Goal: Transaction & Acquisition: Download file/media

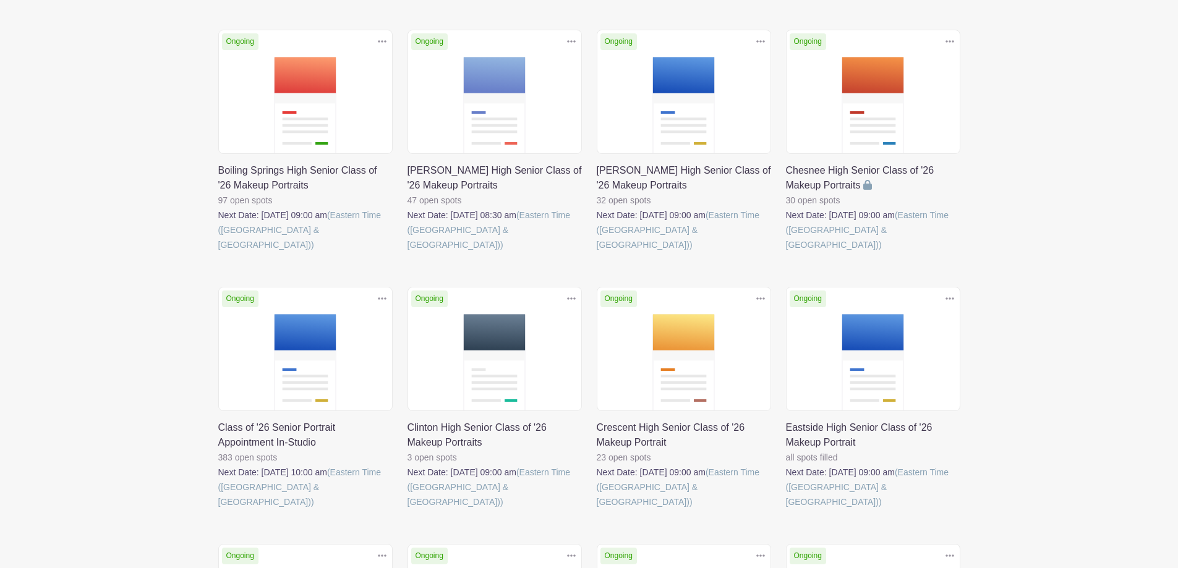
click at [218, 510] on link at bounding box center [218, 510] width 0 height 0
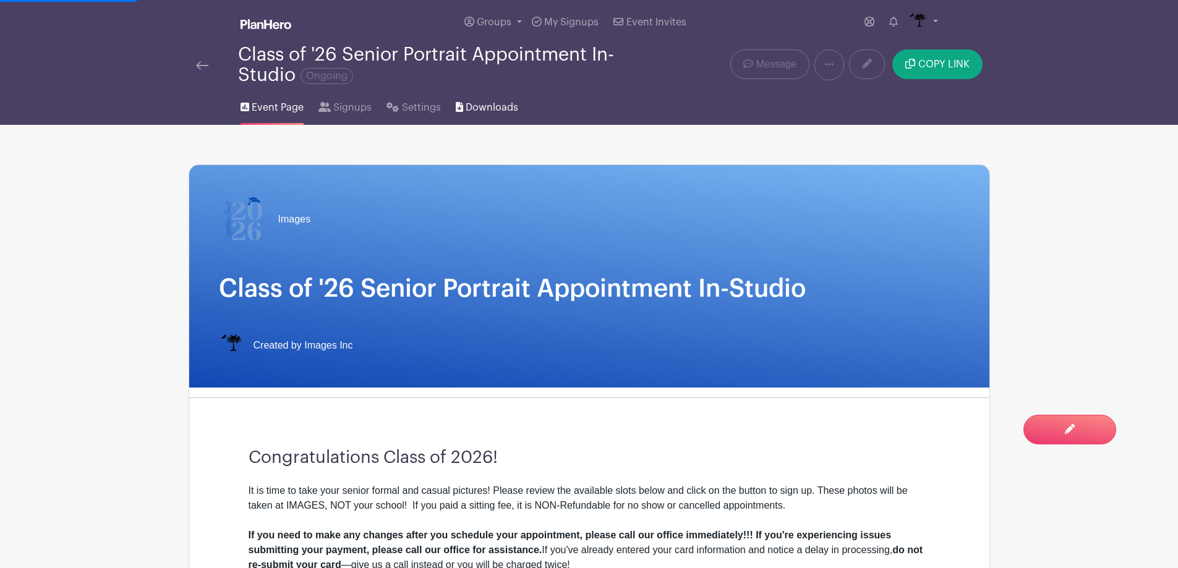
click at [495, 107] on span "Downloads" at bounding box center [492, 107] width 53 height 15
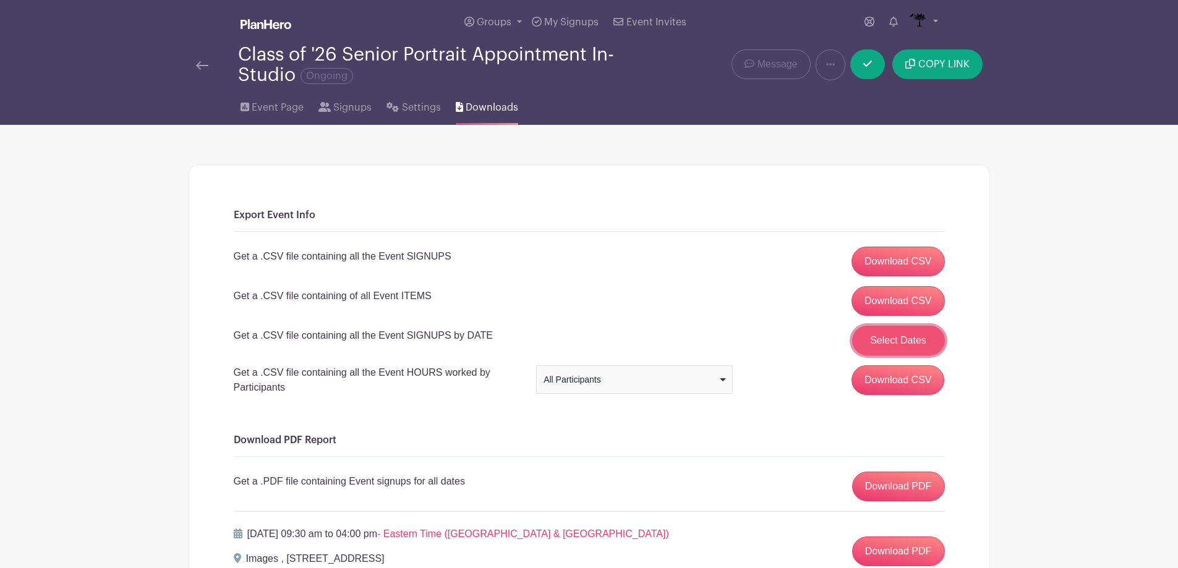
click at [910, 337] on button "Select Dates" at bounding box center [898, 341] width 93 height 30
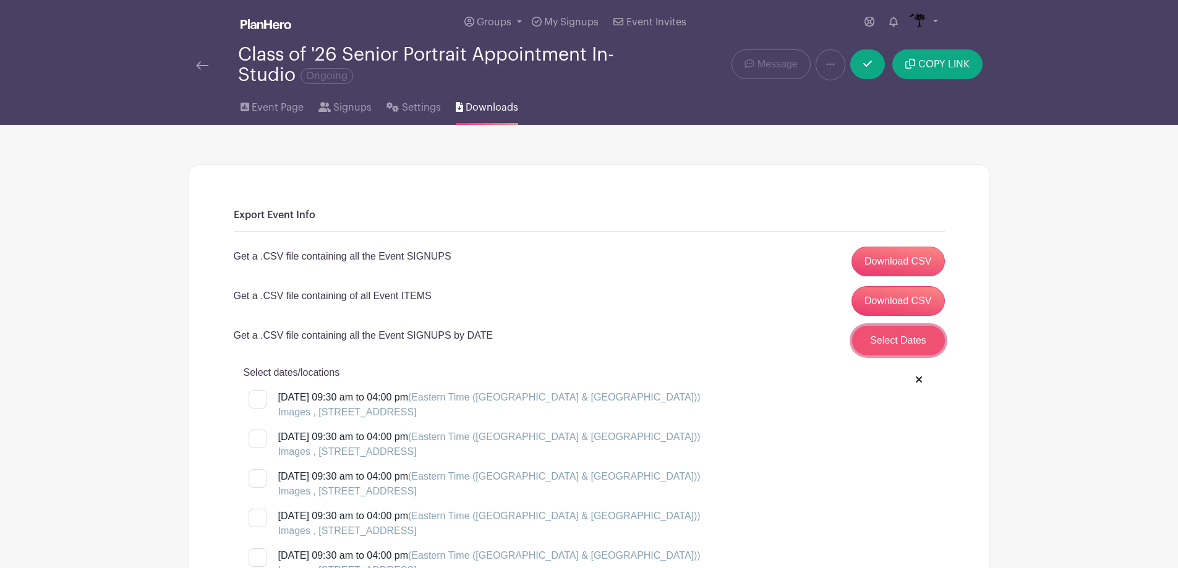
click at [910, 337] on button "Select Dates" at bounding box center [898, 341] width 93 height 30
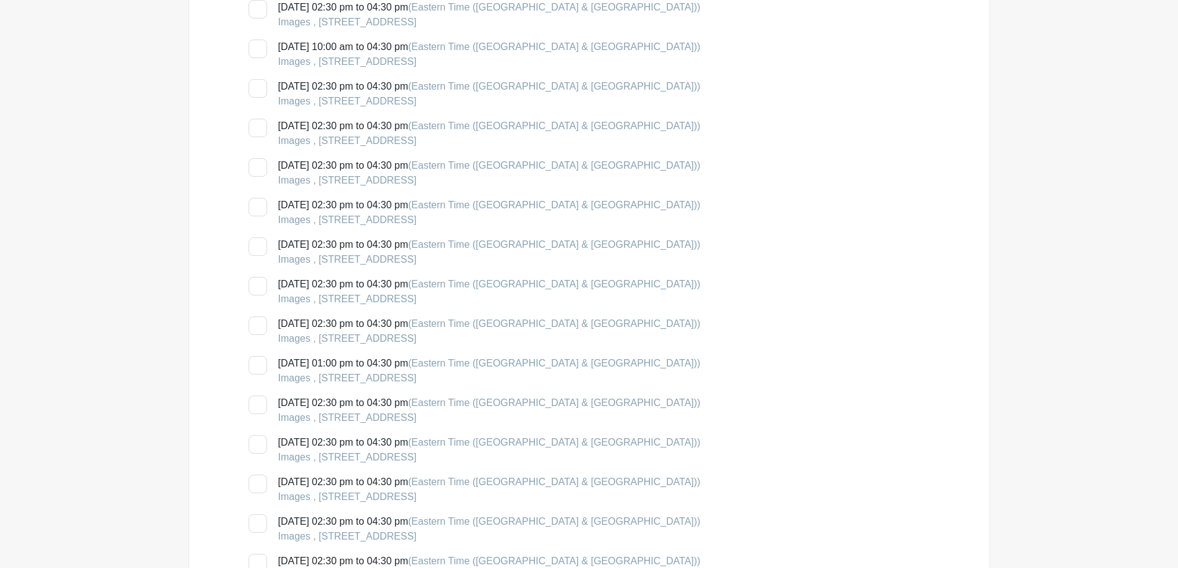
scroll to position [1979, 0]
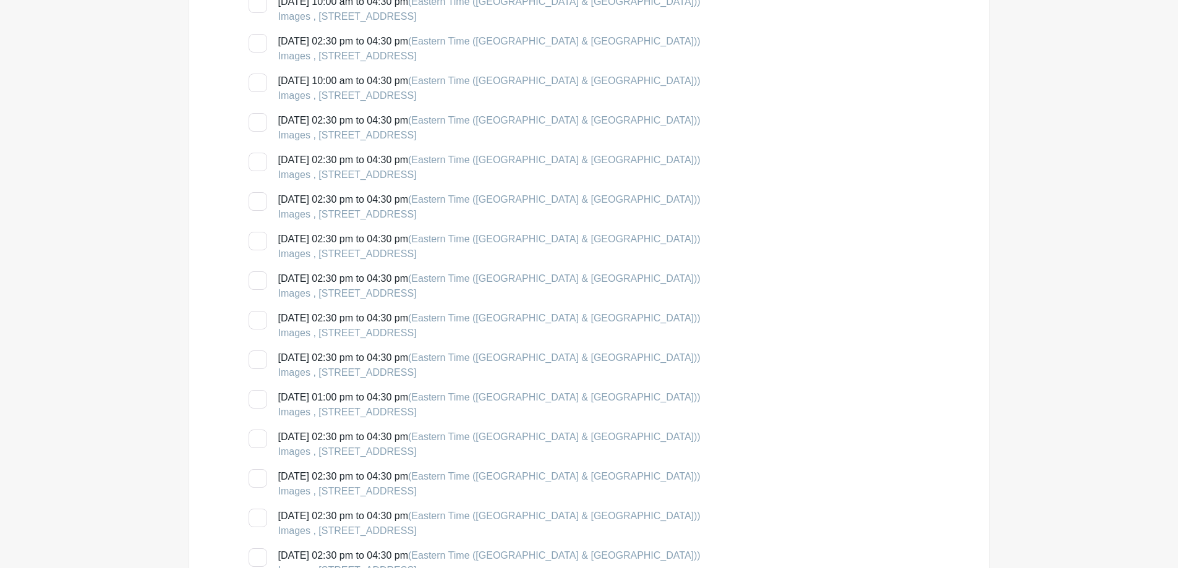
click at [258, 119] on div at bounding box center [258, 122] width 19 height 19
click at [257, 119] on input "[DATE] 02:30 pm to 04:30 pm (Eastern Time ([GEOGRAPHIC_DATA] & [GEOGRAPHIC_DATA…" at bounding box center [253, 117] width 8 height 8
checkbox input "true"
click at [255, 163] on div at bounding box center [258, 162] width 19 height 19
click at [255, 161] on input "[DATE] 02:30 pm to 04:30 pm (Eastern Time ([GEOGRAPHIC_DATA] & [GEOGRAPHIC_DATA…" at bounding box center [253, 157] width 8 height 8
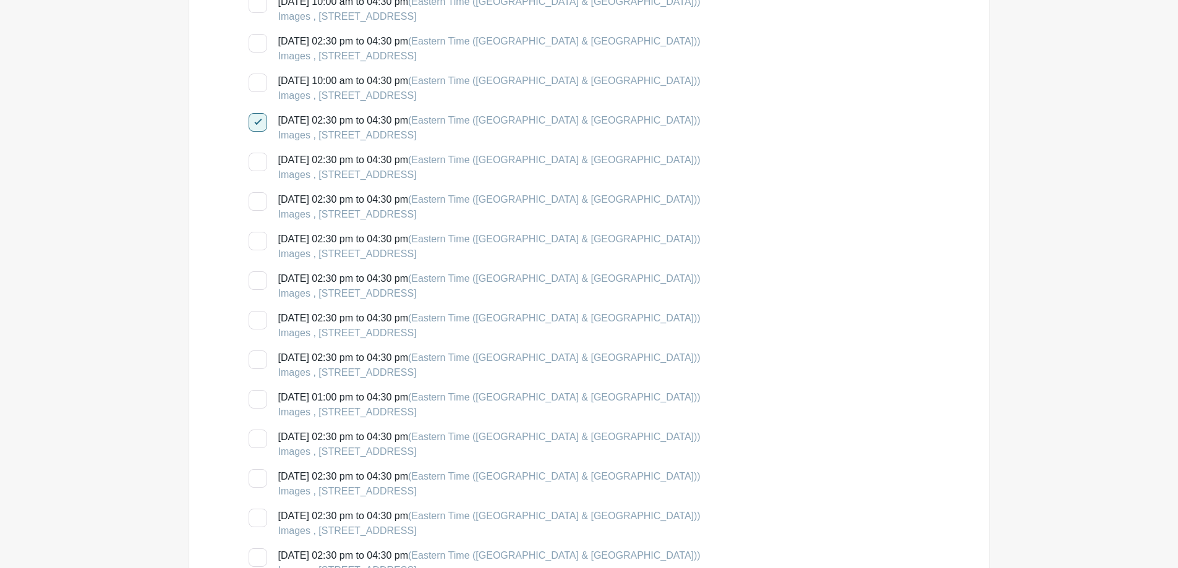
checkbox input "true"
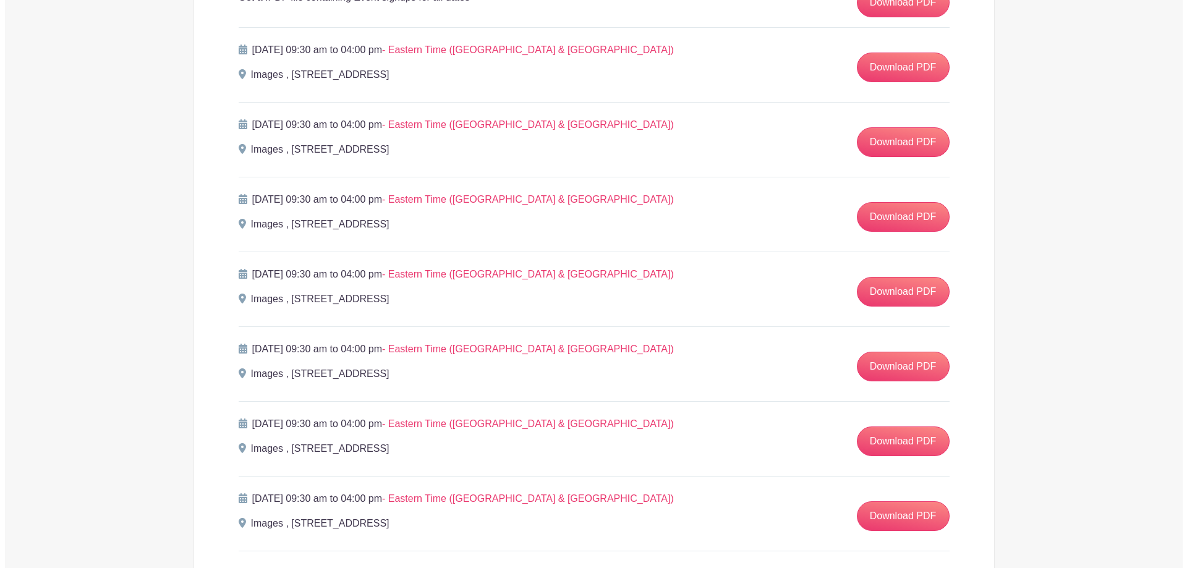
scroll to position [3030, 0]
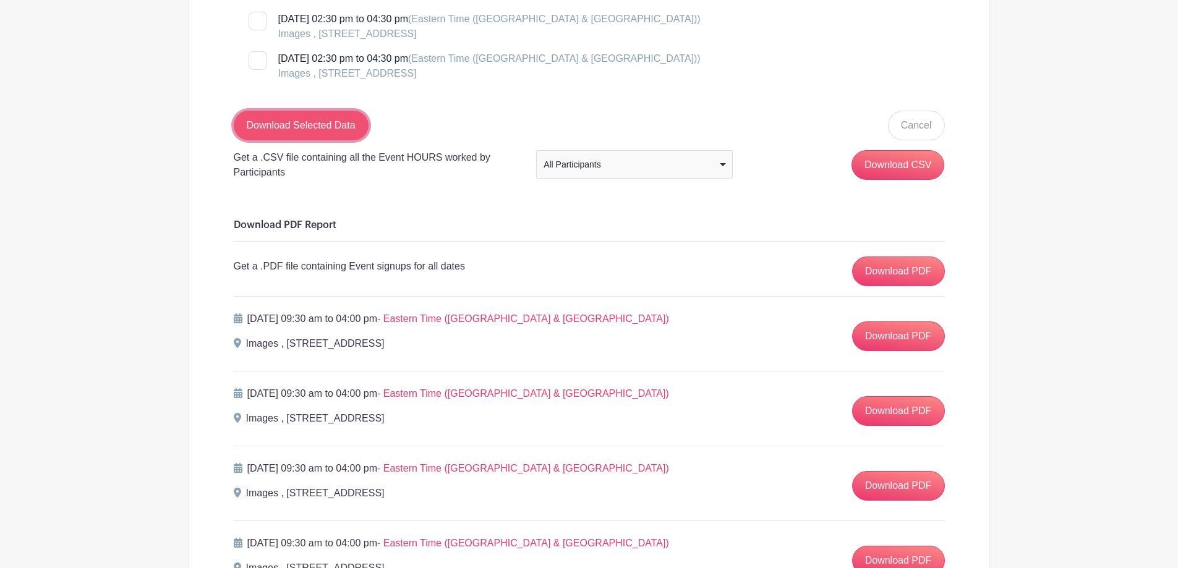
click at [293, 122] on input "Download Selected Data" at bounding box center [301, 126] width 135 height 30
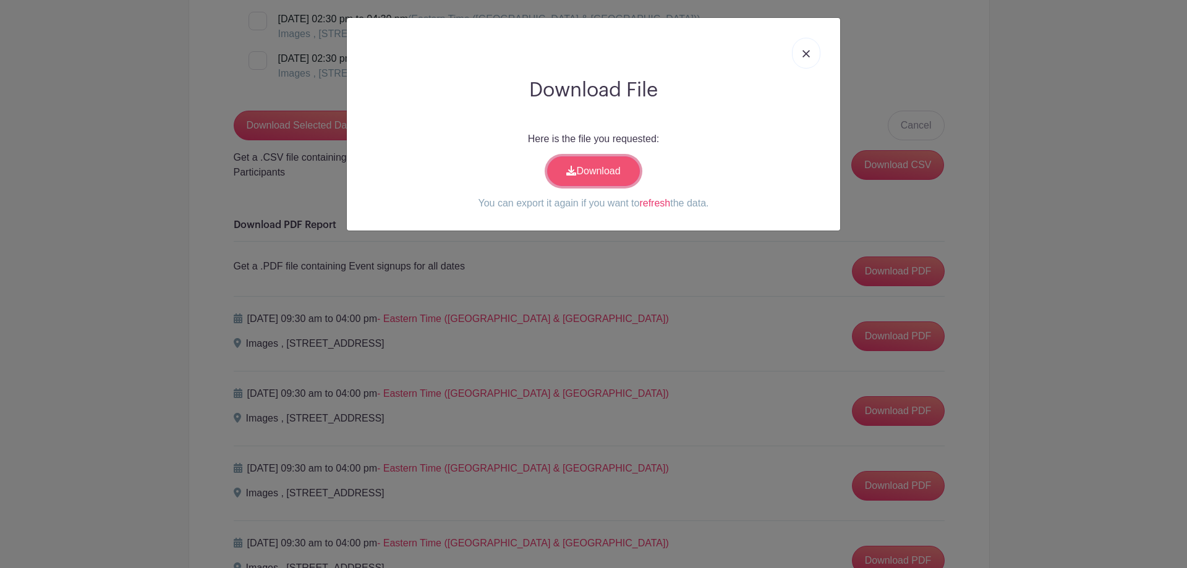
click at [581, 166] on link "Download" at bounding box center [593, 171] width 93 height 30
